Goal: Information Seeking & Learning: Check status

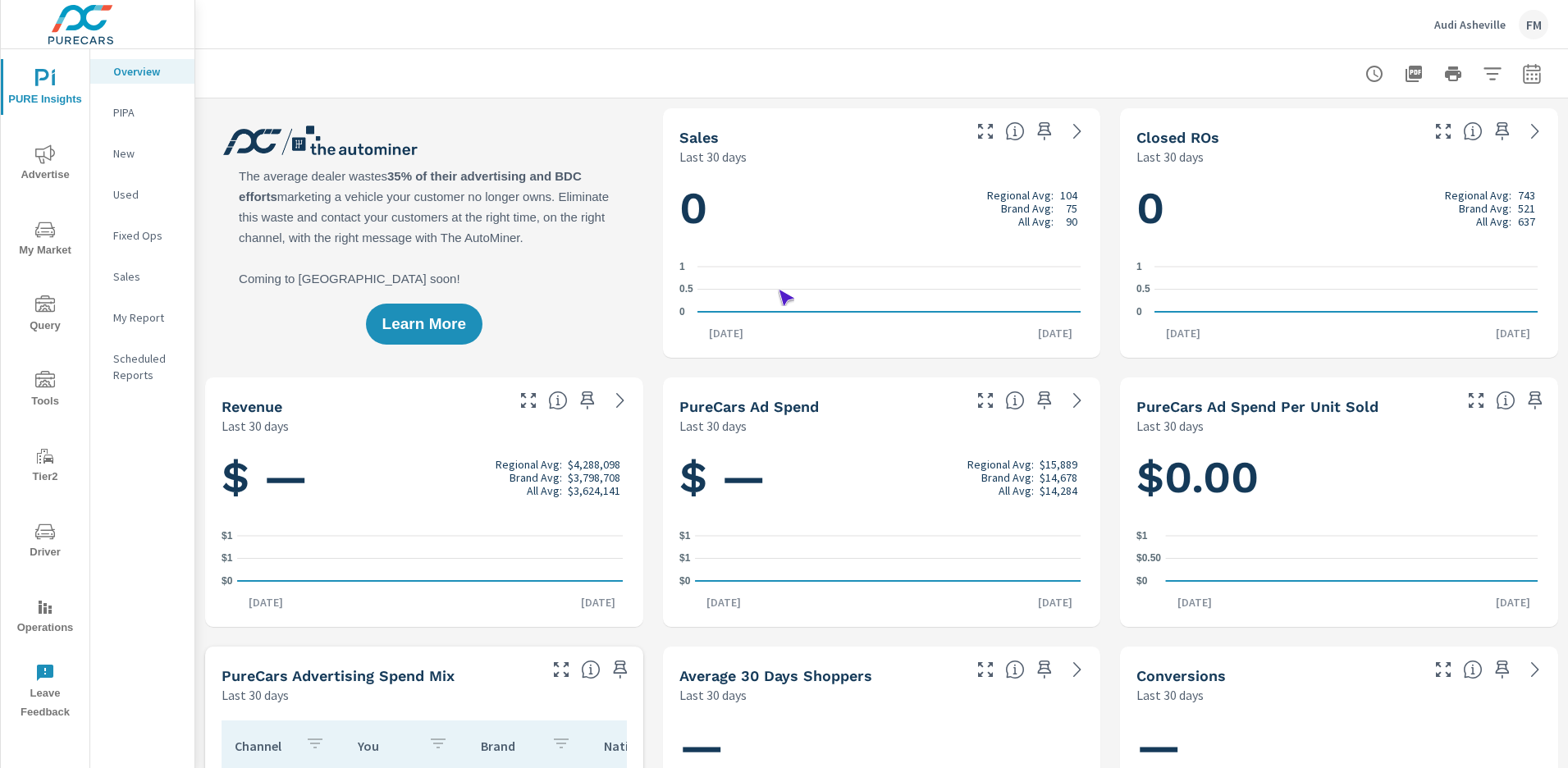
click at [45, 542] on span "Driver" at bounding box center [45, 542] width 79 height 40
